Goal: Check status: Check status

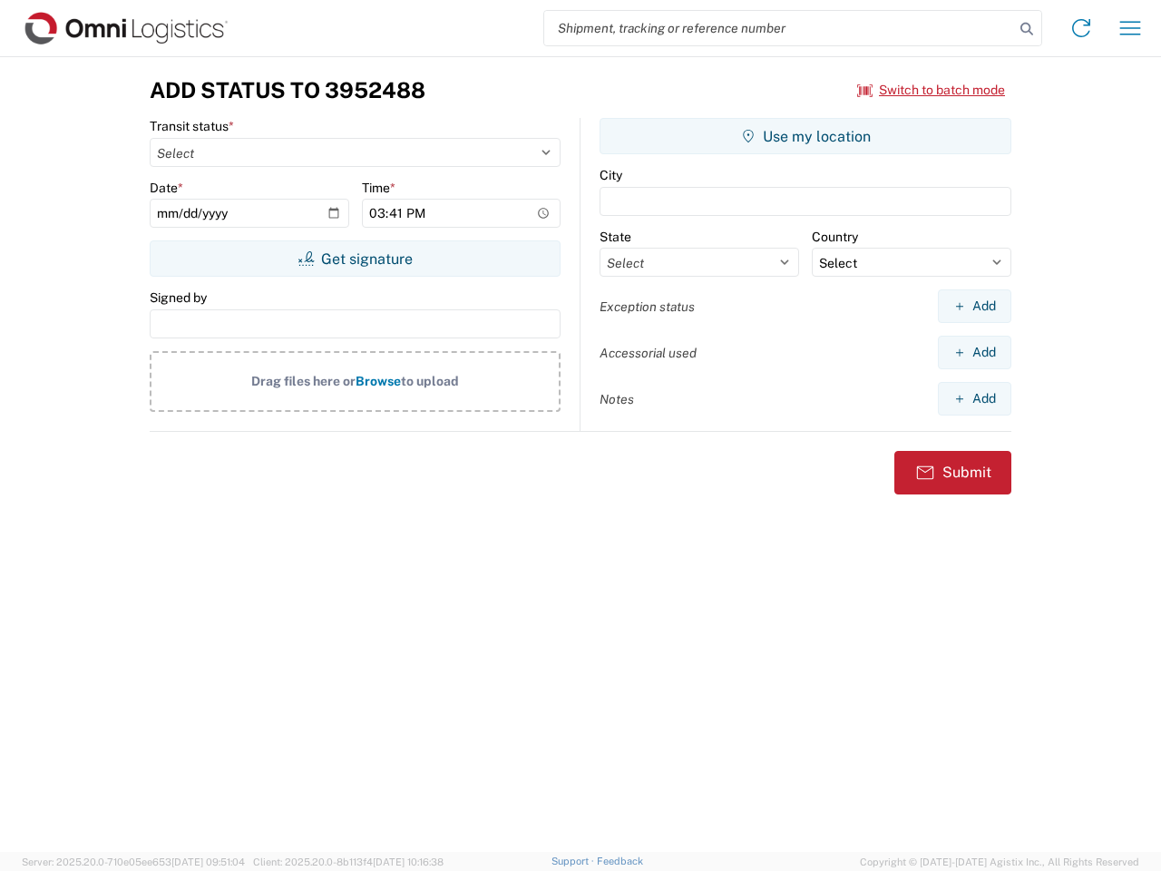
click at [779, 28] on input "search" at bounding box center [779, 28] width 470 height 34
click at [1027, 29] on icon at bounding box center [1026, 28] width 25 height 25
click at [1081, 28] on icon at bounding box center [1081, 28] width 29 height 29
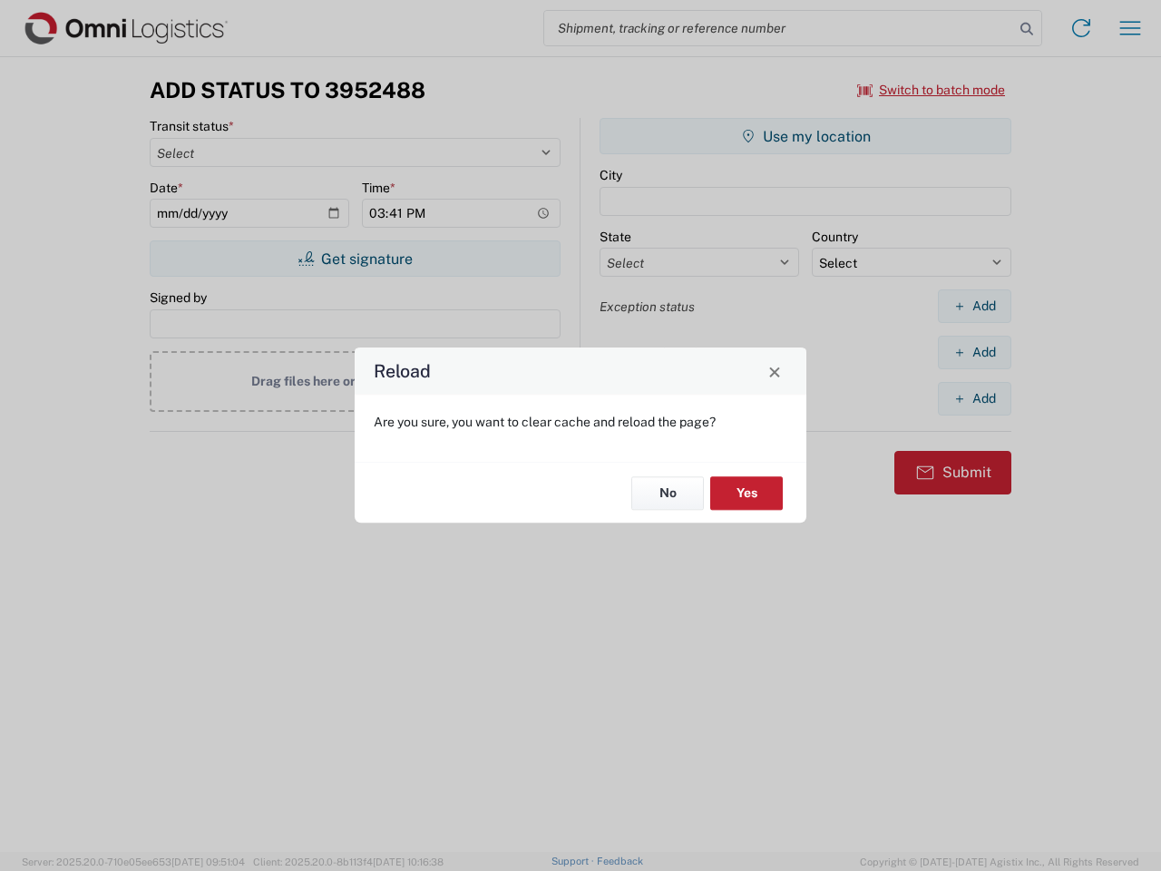
click at [1130, 28] on div "Reload Are you sure, you want to clear cache and reload the page? No Yes" at bounding box center [580, 435] width 1161 height 871
click at [932, 90] on div "Reload Are you sure, you want to clear cache and reload the page? No Yes" at bounding box center [580, 435] width 1161 height 871
click at [355, 259] on div "Reload Are you sure, you want to clear cache and reload the page? No Yes" at bounding box center [580, 435] width 1161 height 871
click at [806, 136] on div "Reload Are you sure, you want to clear cache and reload the page? No Yes" at bounding box center [580, 435] width 1161 height 871
click at [974, 306] on div "Reload Are you sure, you want to clear cache and reload the page? No Yes" at bounding box center [580, 435] width 1161 height 871
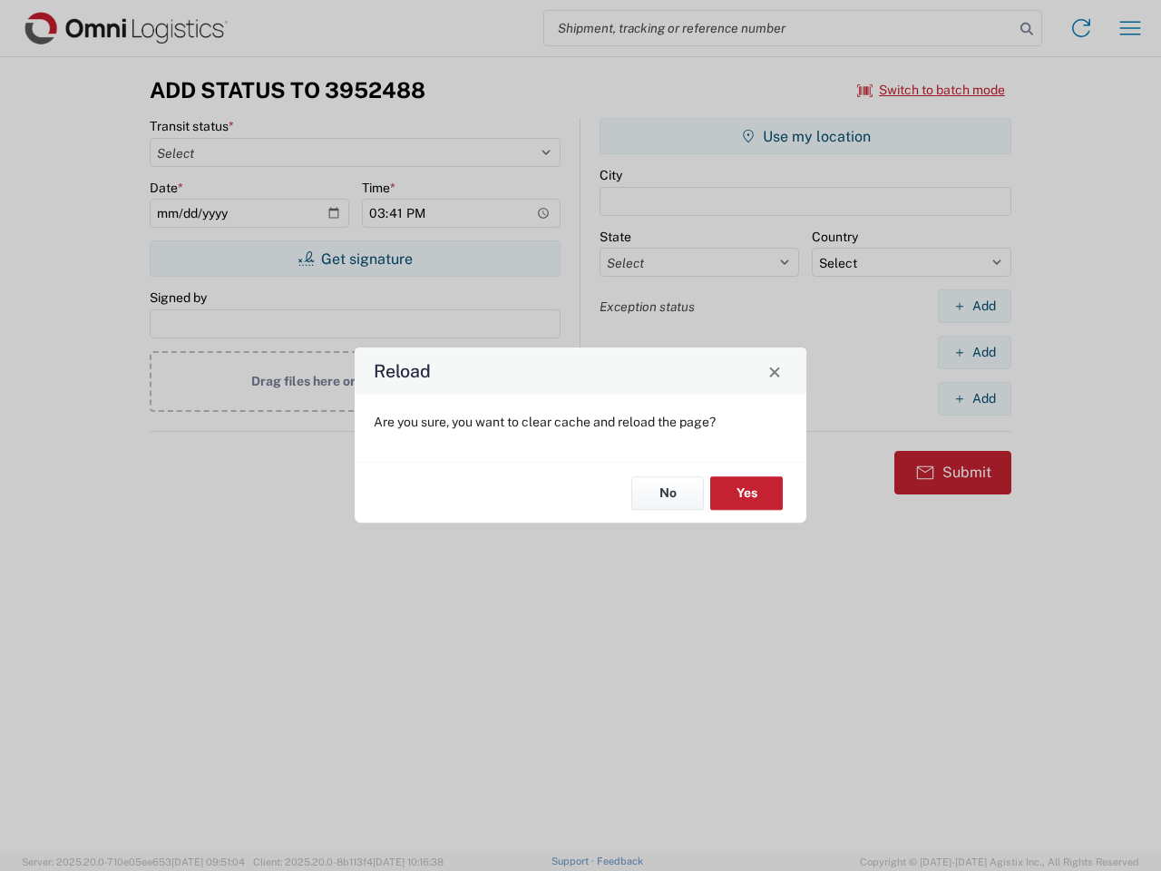
click at [974, 352] on div "Reload Are you sure, you want to clear cache and reload the page? No Yes" at bounding box center [580, 435] width 1161 height 871
click at [974, 398] on div "Reload Are you sure, you want to clear cache and reload the page? No Yes" at bounding box center [580, 435] width 1161 height 871
